Goal: Book appointment/travel/reservation

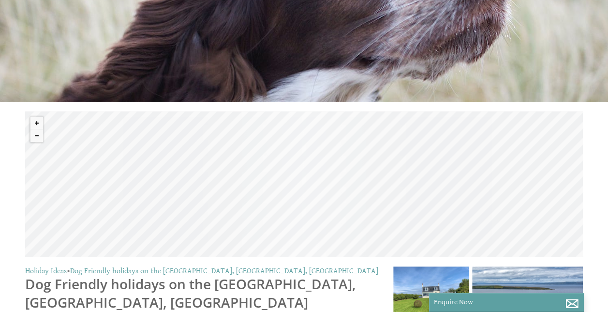
scroll to position [145, 0]
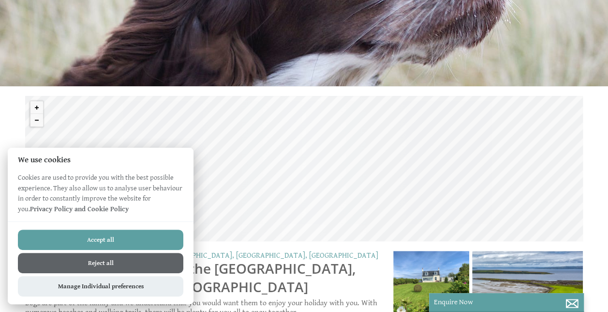
click at [146, 234] on button "Accept all" at bounding box center [101, 239] width 166 height 20
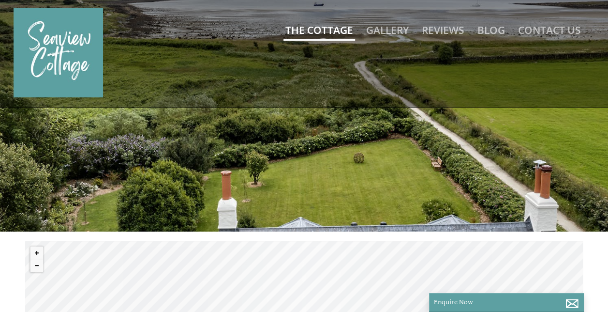
click at [318, 26] on link "The Cottage" at bounding box center [320, 30] width 68 height 14
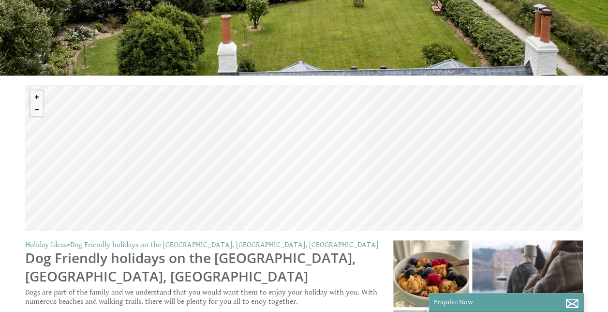
scroll to position [48, 0]
